Goal: Information Seeking & Learning: Learn about a topic

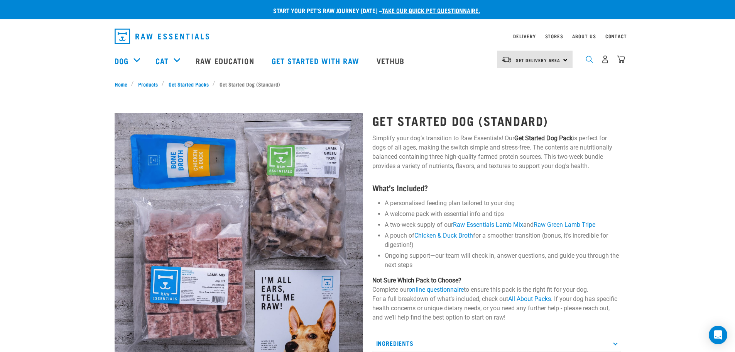
click at [588, 63] on img "dropdown navigation" at bounding box center [589, 59] width 7 height 7
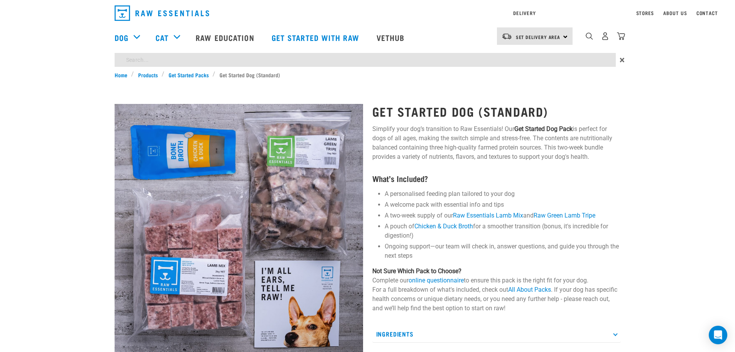
click at [454, 85] on div "Start your pet’s raw journey today – take our quick pet questionnaire. Delivery…" at bounding box center [367, 273] width 735 height 547
type input "mussels"
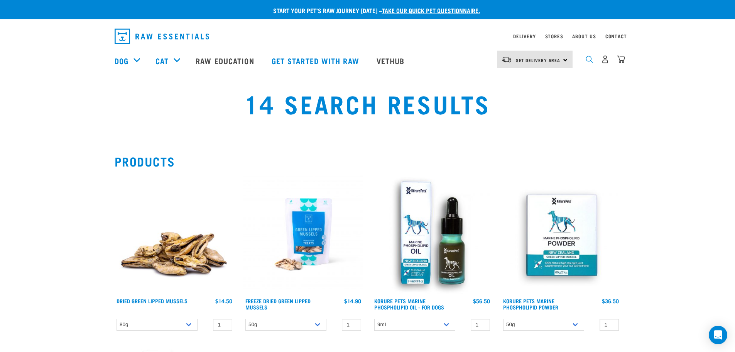
click at [589, 61] on img "dropdown navigation" at bounding box center [589, 59] width 7 height 7
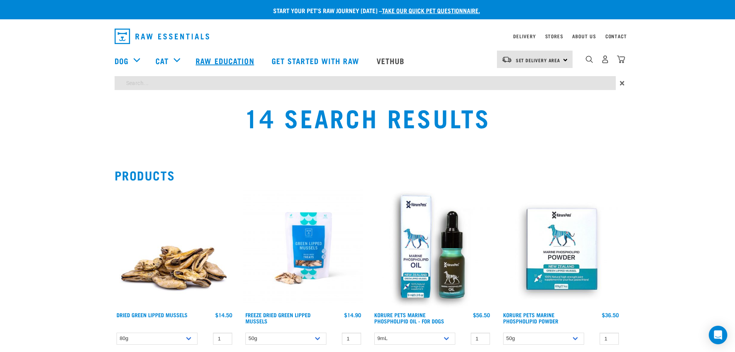
click at [222, 61] on link "Raw Education" at bounding box center [226, 60] width 76 height 31
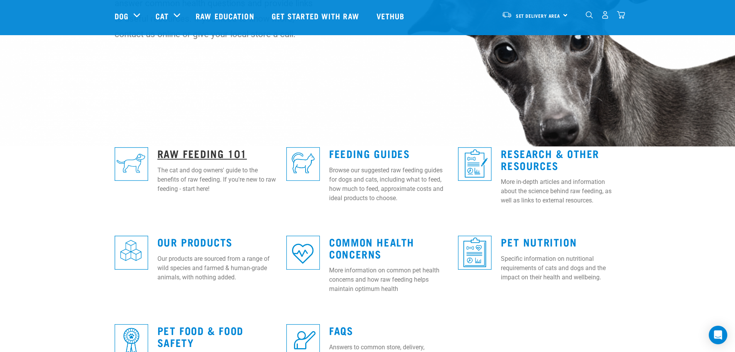
scroll to position [116, 0]
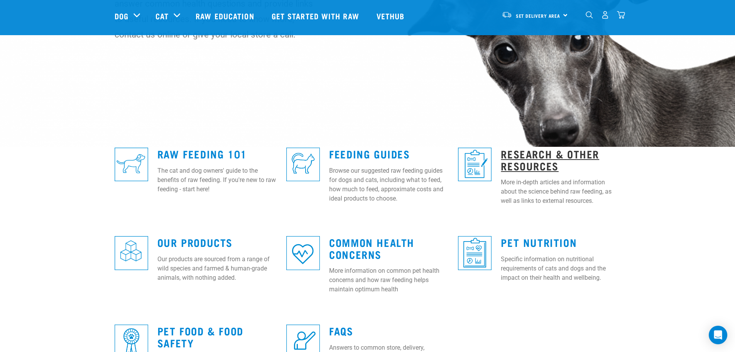
click at [532, 154] on link "Research & Other Resources" at bounding box center [550, 160] width 98 height 18
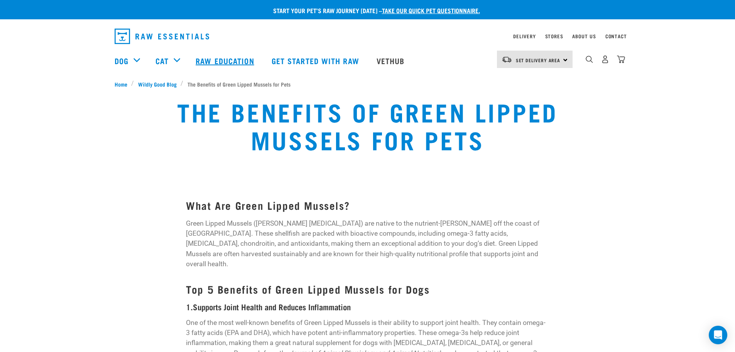
click at [227, 62] on link "Raw Education" at bounding box center [226, 60] width 76 height 31
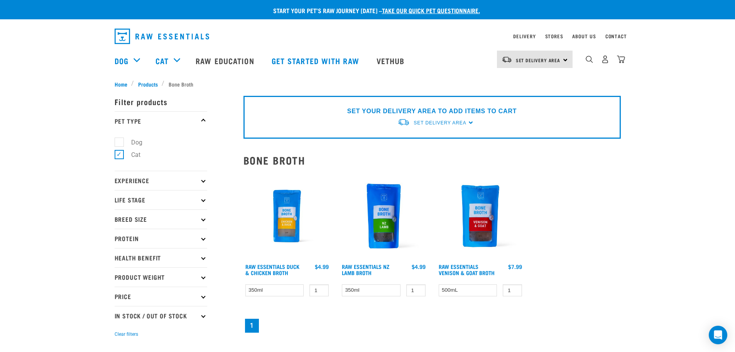
click at [79, 73] on nav "Set Delivery Area North Island South Island Dog Shop All Dog Cat" at bounding box center [367, 60] width 735 height 31
